Goal: Task Accomplishment & Management: Use online tool/utility

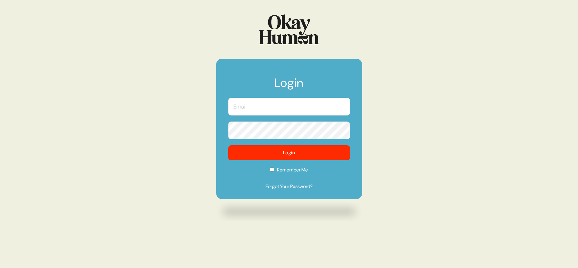
click at [277, 112] on input "text" at bounding box center [289, 107] width 122 height 18
type input "sam@sympler.co"
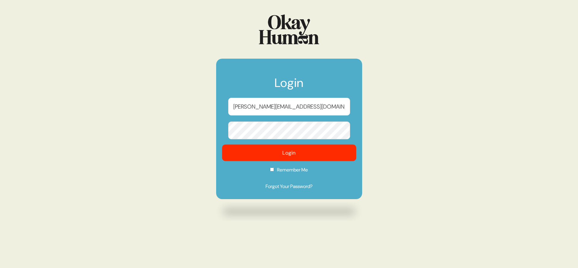
click at [269, 151] on button "Login" at bounding box center [289, 153] width 134 height 17
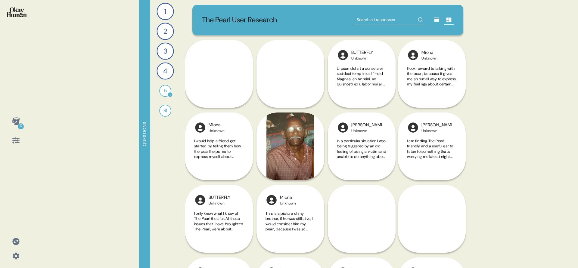
click at [166, 94] on div "5" at bounding box center [165, 91] width 12 height 12
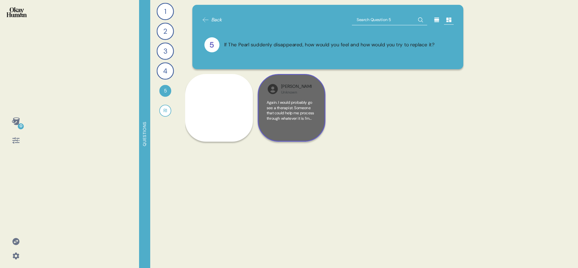
click at [304, 123] on div "Again. I would probably go see a therapist. Someone that could help me process …" at bounding box center [292, 116] width 50 height 33
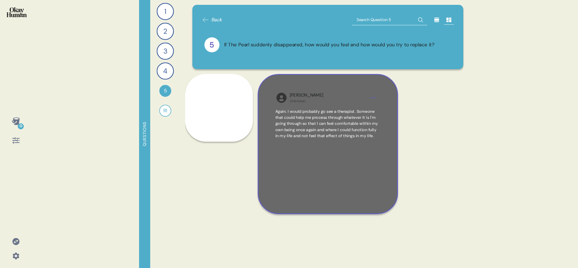
click at [300, 170] on div "Again. I would probably go see a therapist. Someone that could help me process …" at bounding box center [327, 153] width 105 height 88
